Goal: Find contact information: Find contact information

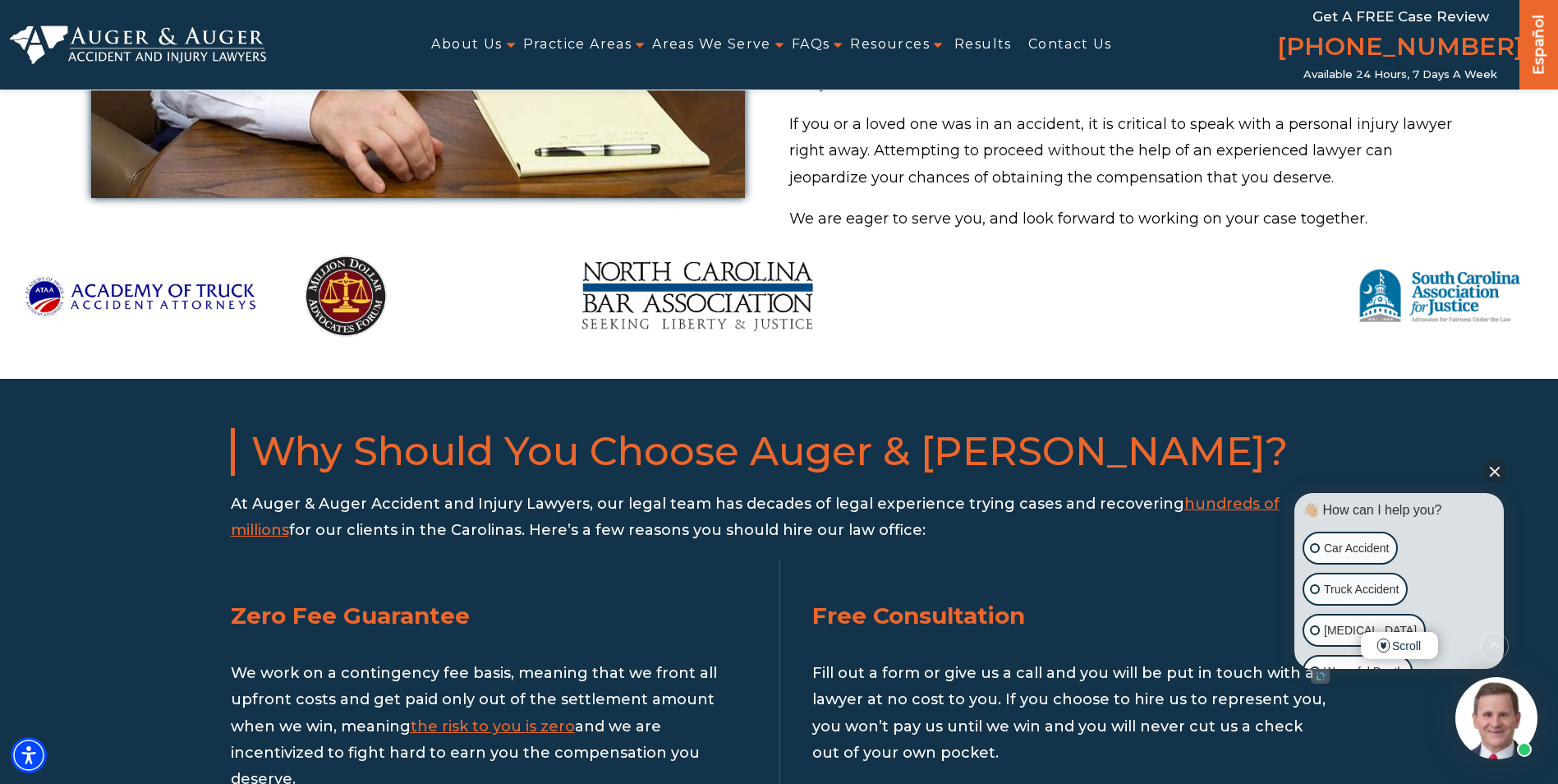
scroll to position [1314, 0]
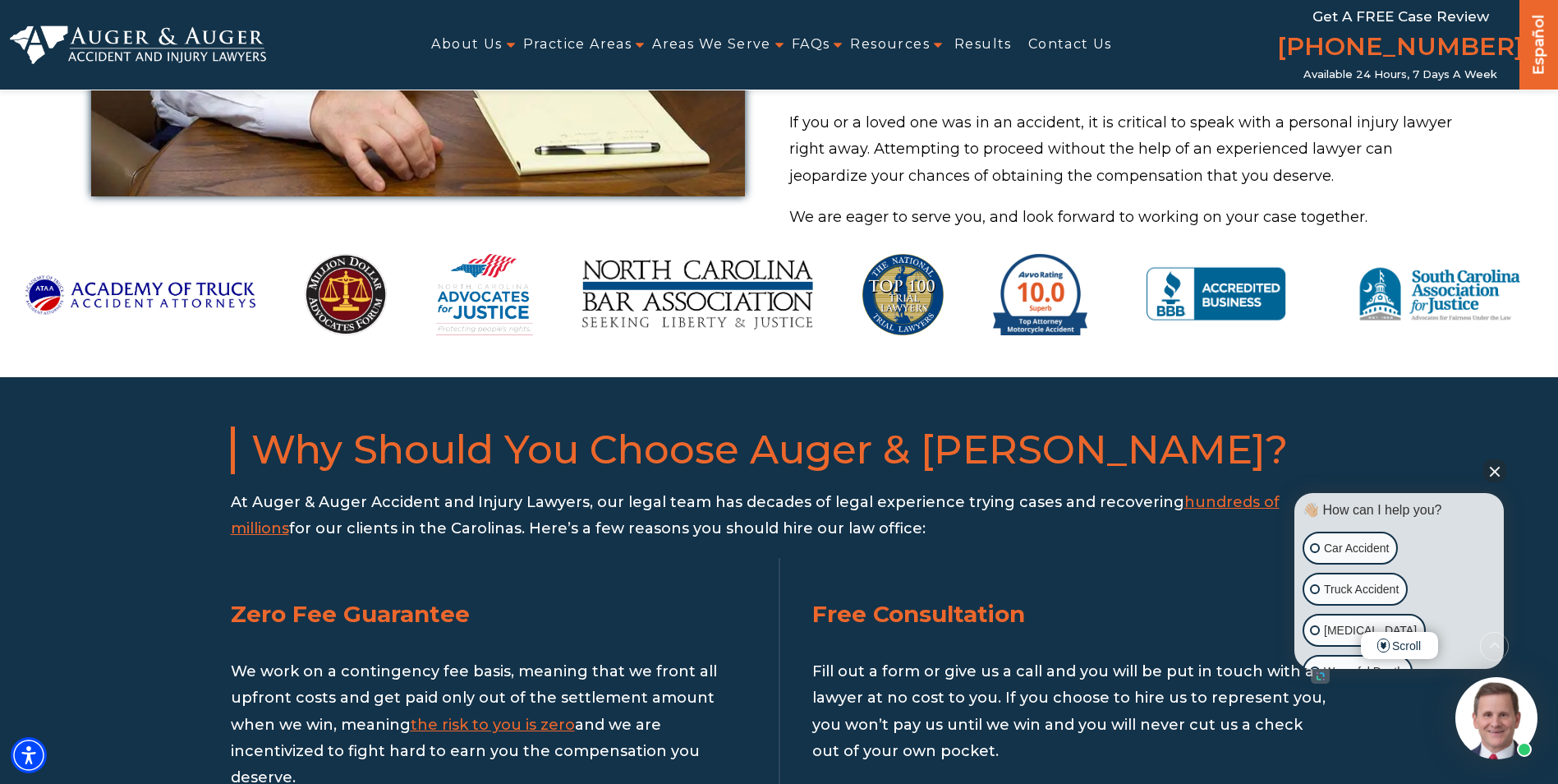
click at [1493, 471] on button "Close Intaker Chat Widget" at bounding box center [1494, 470] width 23 height 23
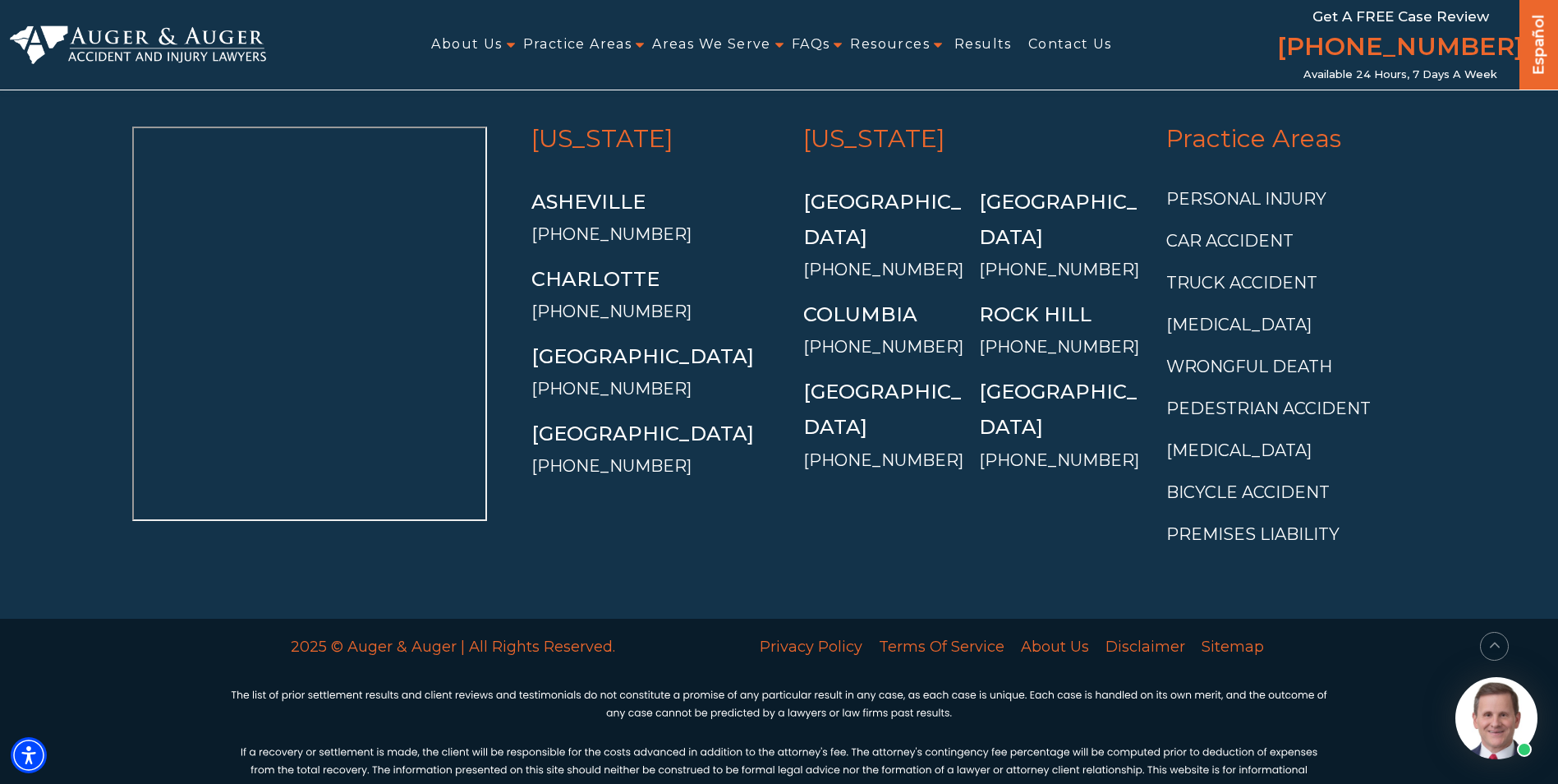
scroll to position [6164, 0]
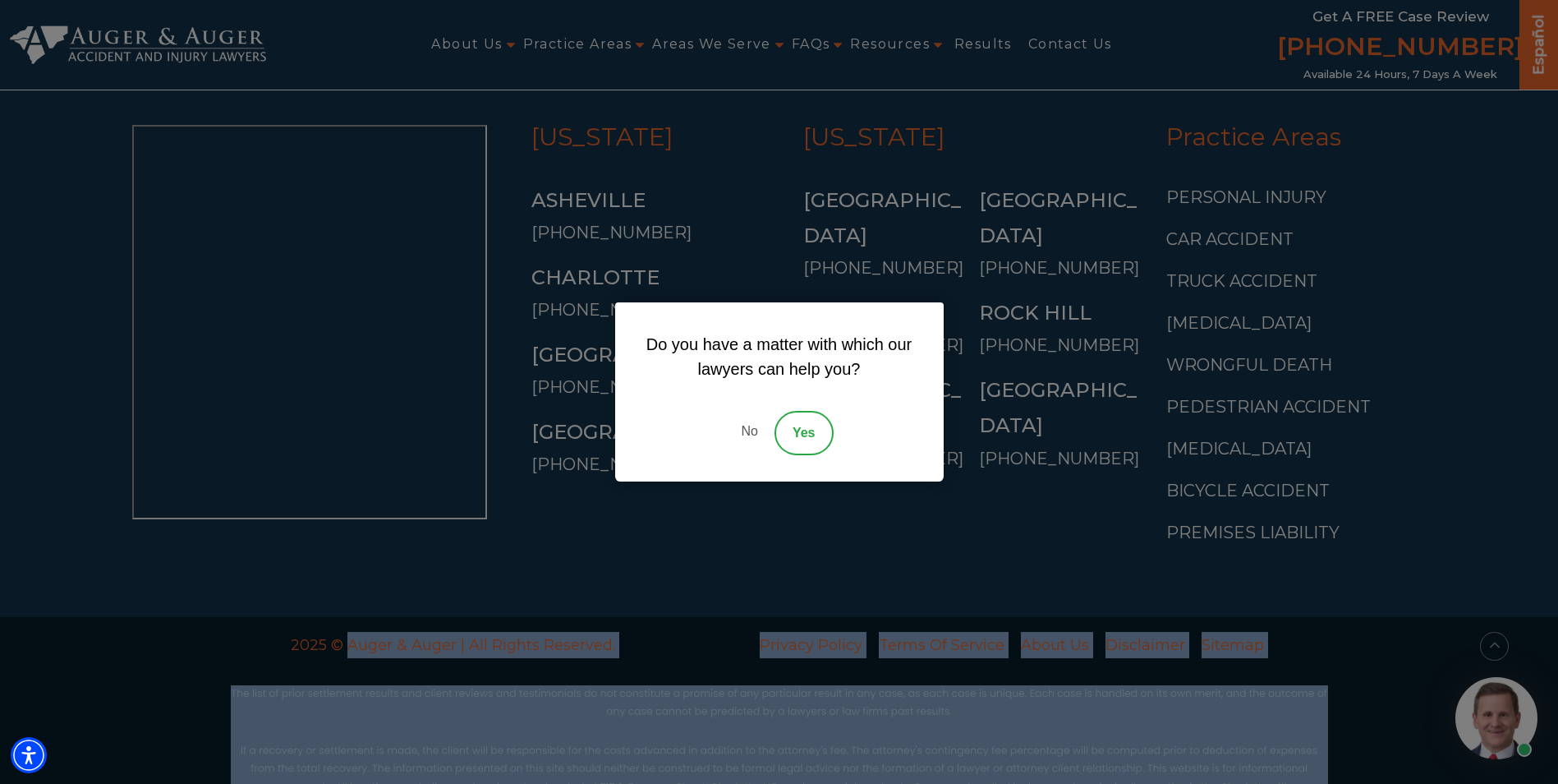
drag, startPoint x: 351, startPoint y: 590, endPoint x: 402, endPoint y: 589, distance: 51.0
click at [755, 425] on link "No" at bounding box center [749, 433] width 49 height 44
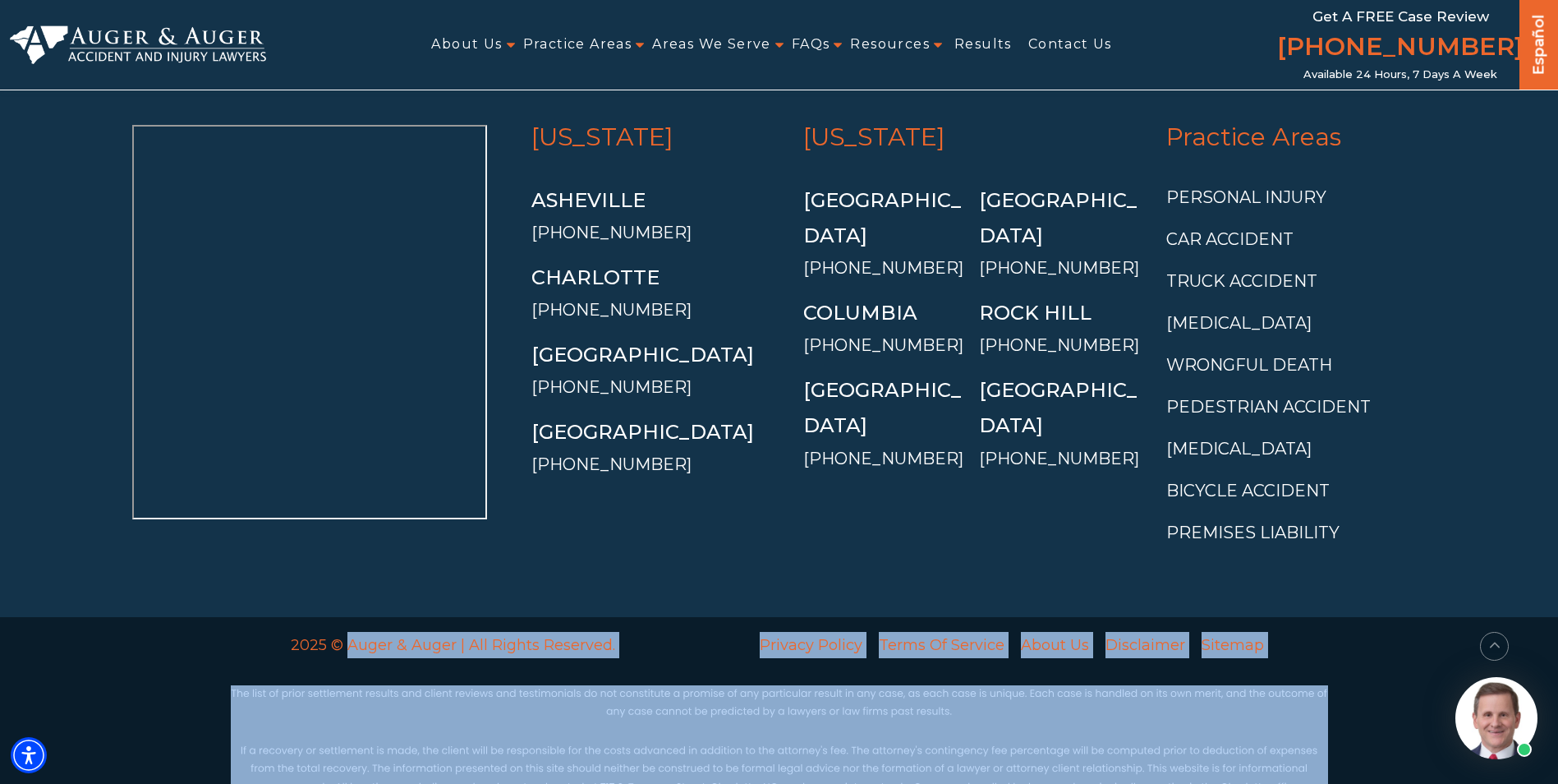
click at [360, 617] on div "2025 © Auger & Auger | All Rights Reserved." at bounding box center [454, 645] width 465 height 56
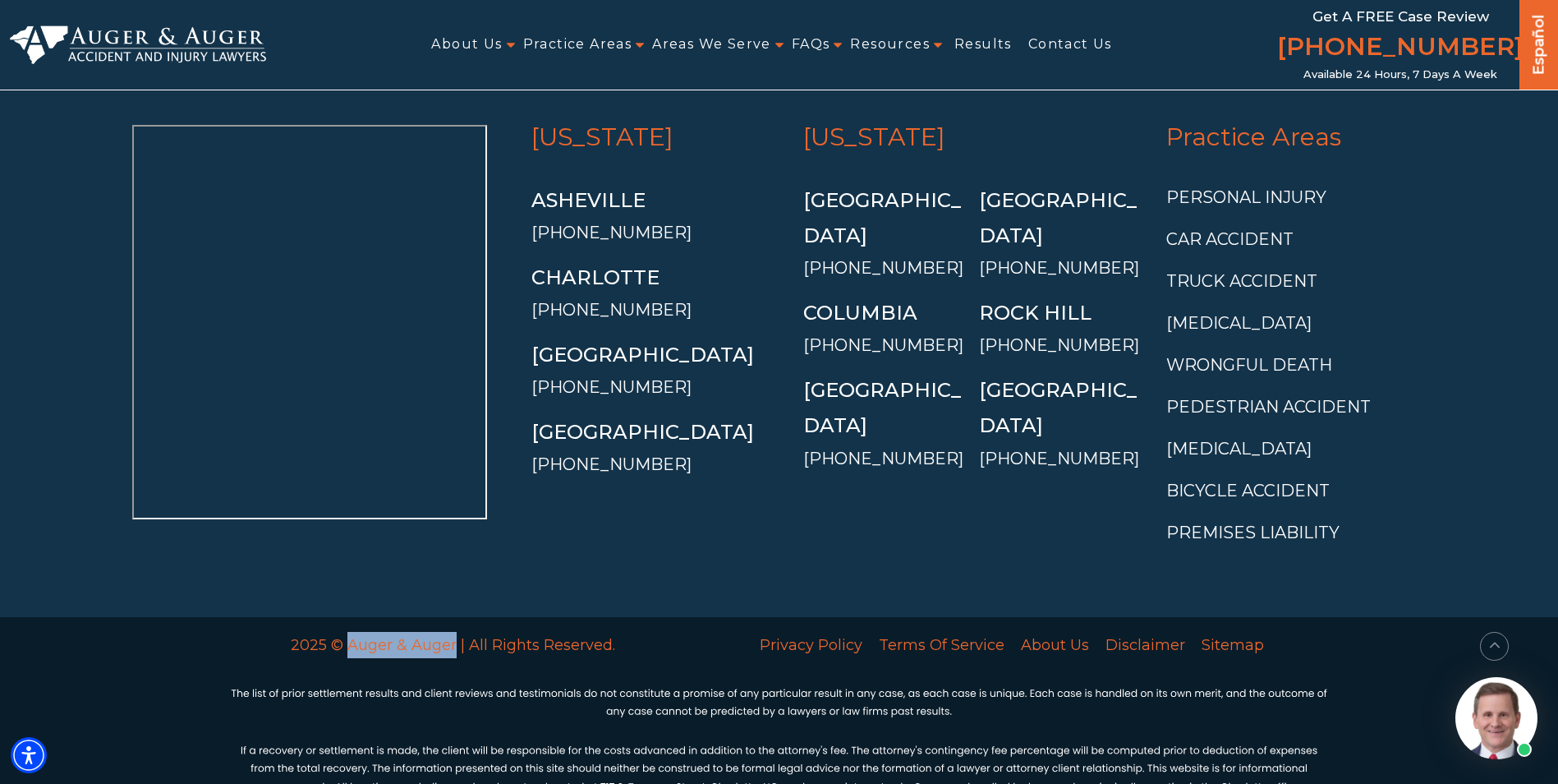
drag, startPoint x: 350, startPoint y: 588, endPoint x: 454, endPoint y: 594, distance: 104.2
click at [454, 631] on p "2025 © Auger & Auger | All Rights Reserved." at bounding box center [454, 644] width 446 height 26
copy p "Auger & Auger"
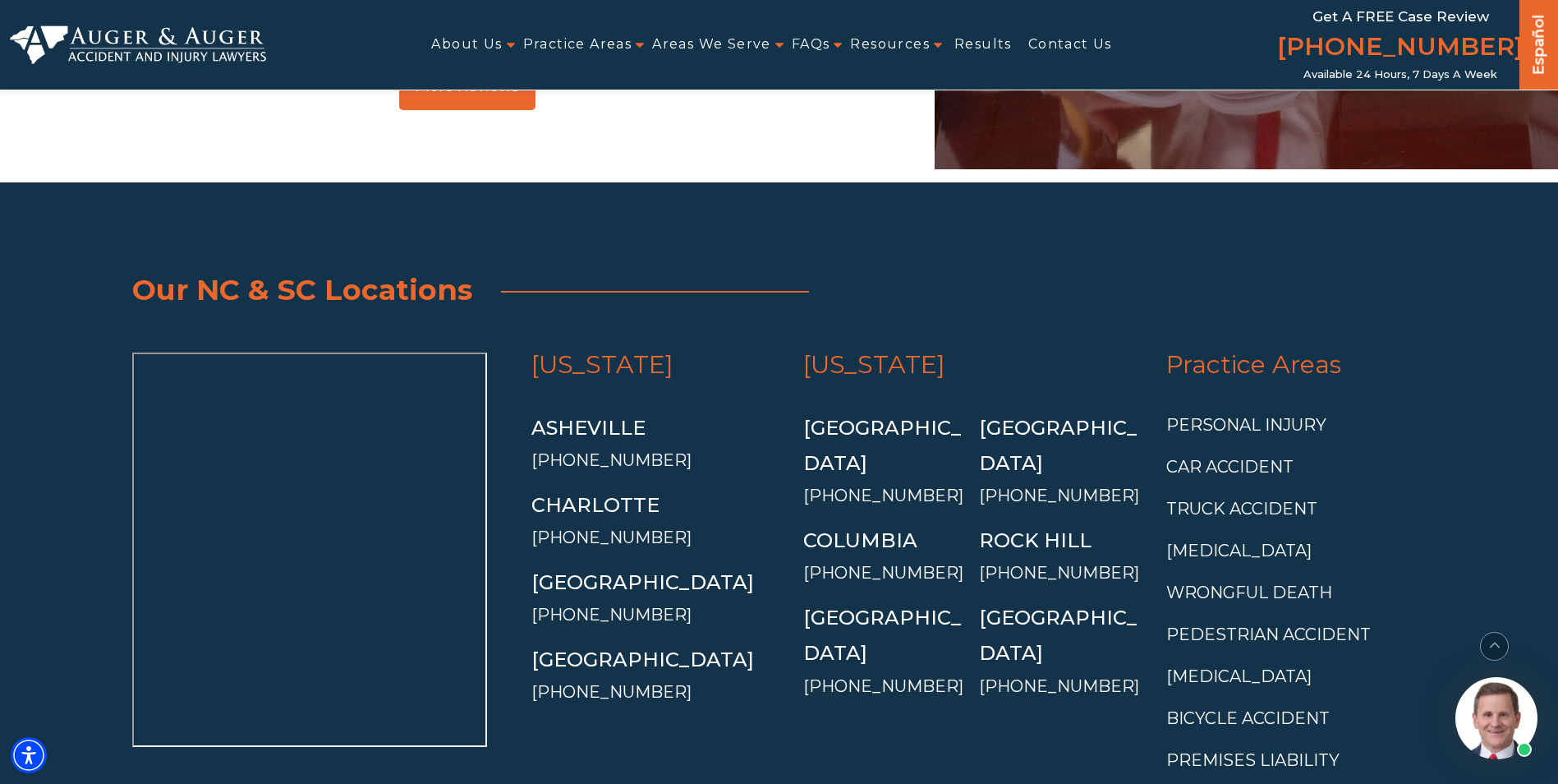
scroll to position [5917, 0]
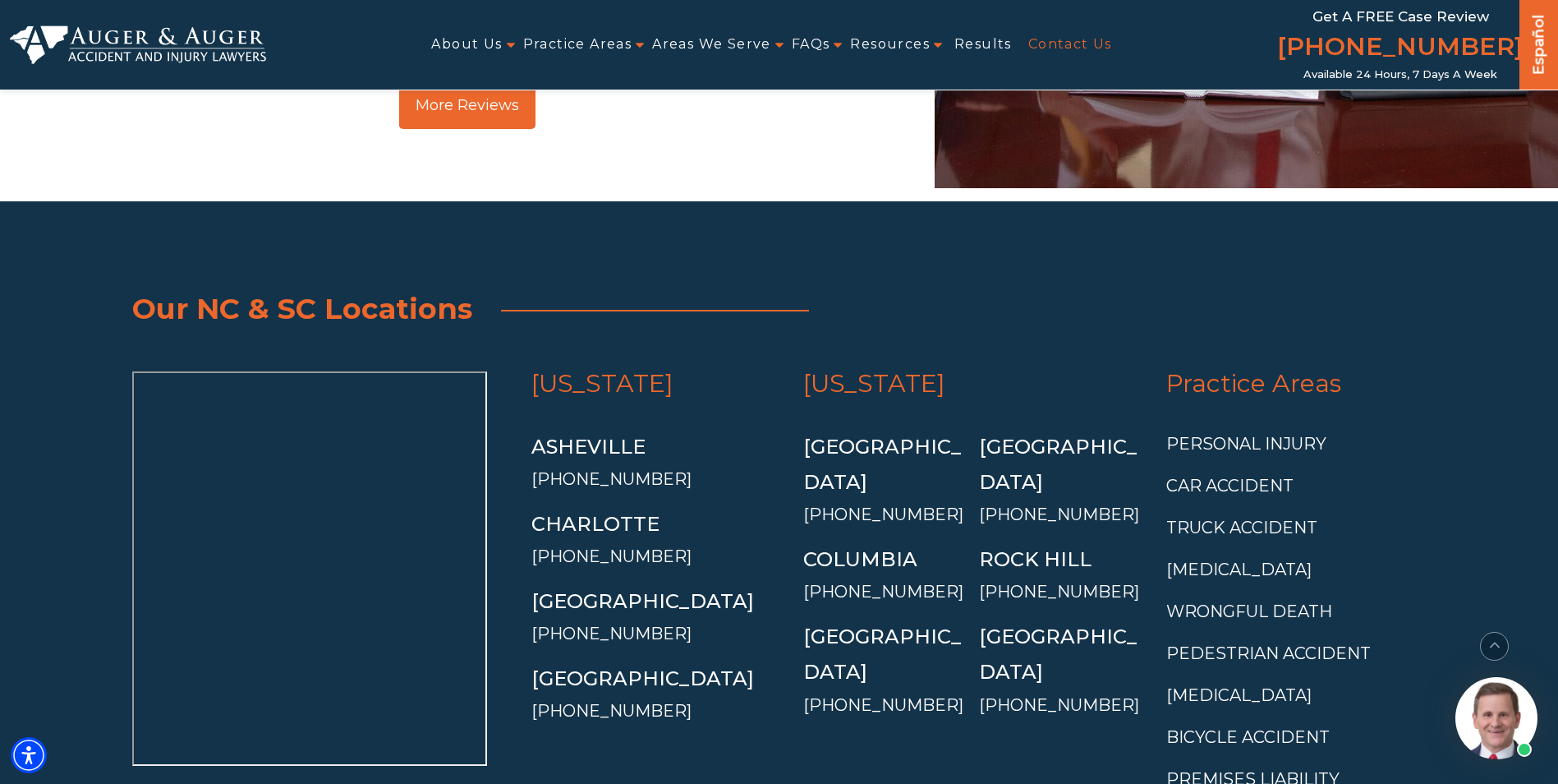
click at [1046, 45] on link "Contact Us" at bounding box center [1070, 44] width 84 height 37
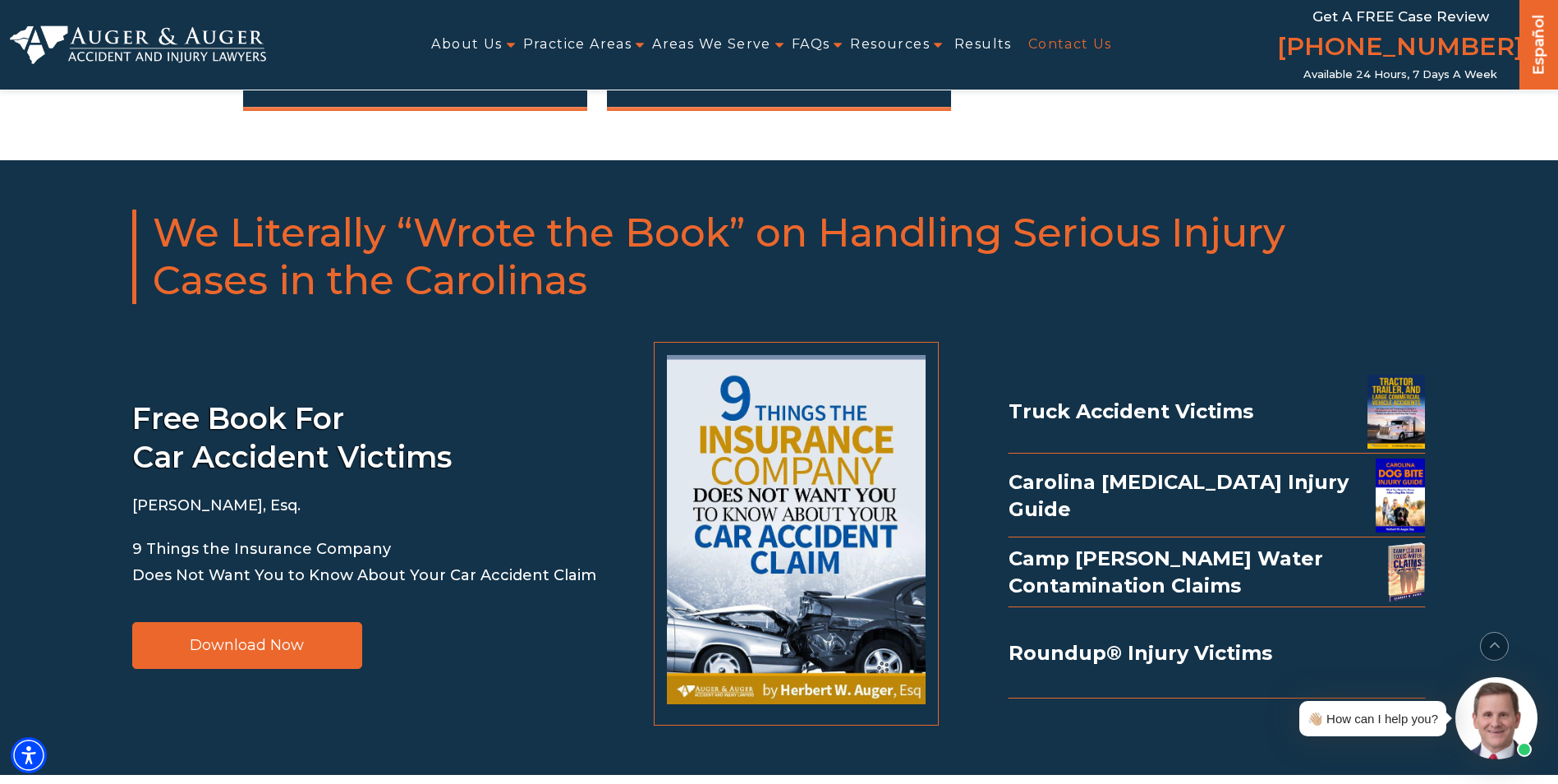
scroll to position [1971, 0]
